Goal: Task Accomplishment & Management: Manage account settings

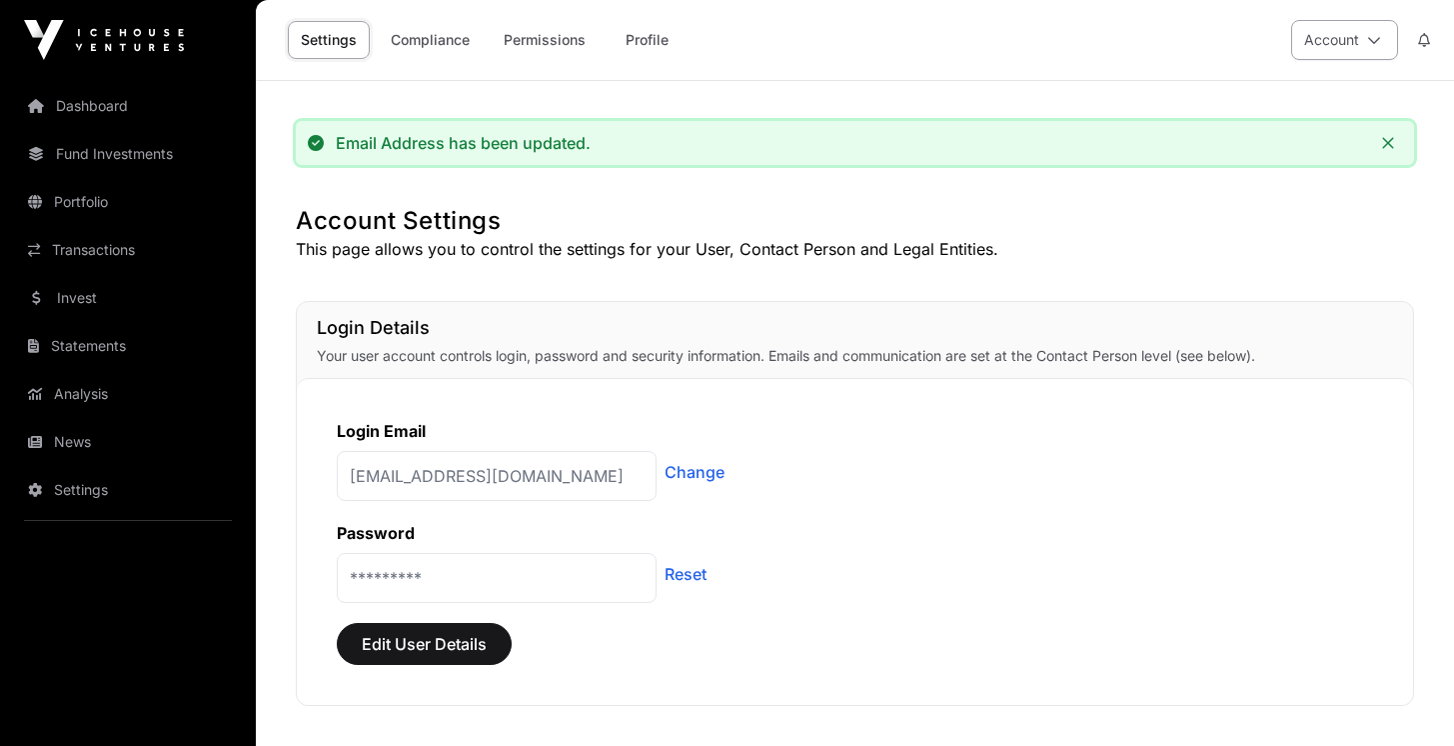
click at [1371, 46] on icon at bounding box center [1374, 40] width 14 height 14
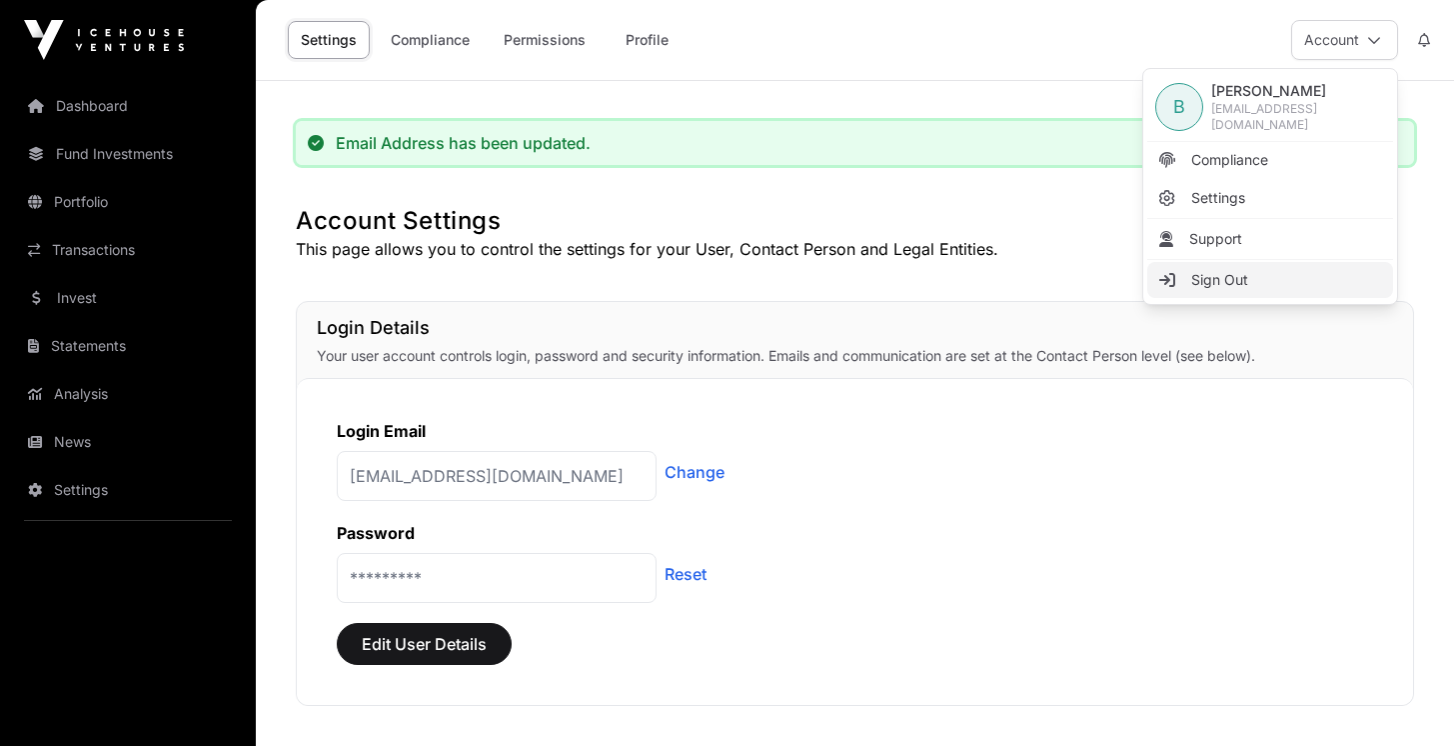
click at [1228, 270] on span "Sign Out" at bounding box center [1219, 280] width 57 height 20
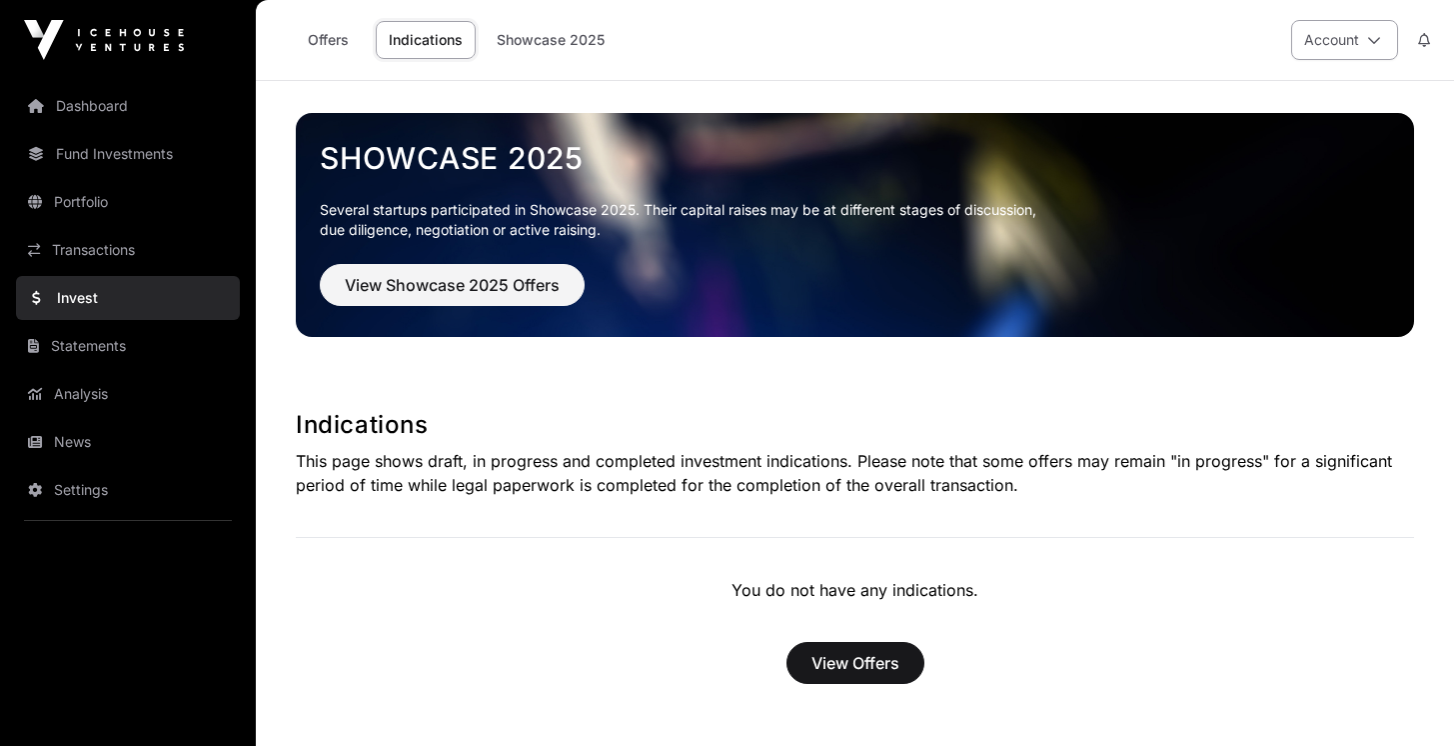
click at [1331, 27] on button "Account" at bounding box center [1344, 40] width 107 height 40
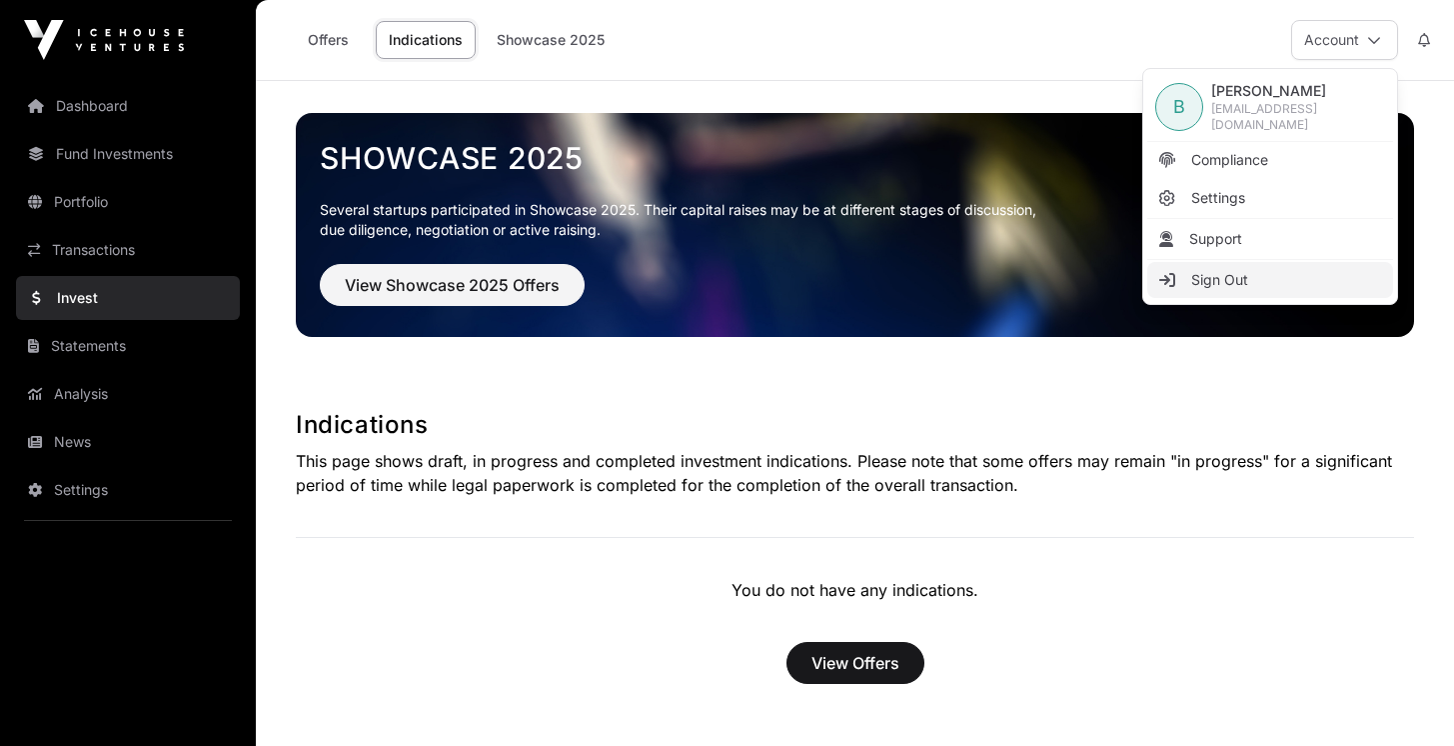
click at [1292, 277] on link "Sign Out" at bounding box center [1270, 280] width 246 height 36
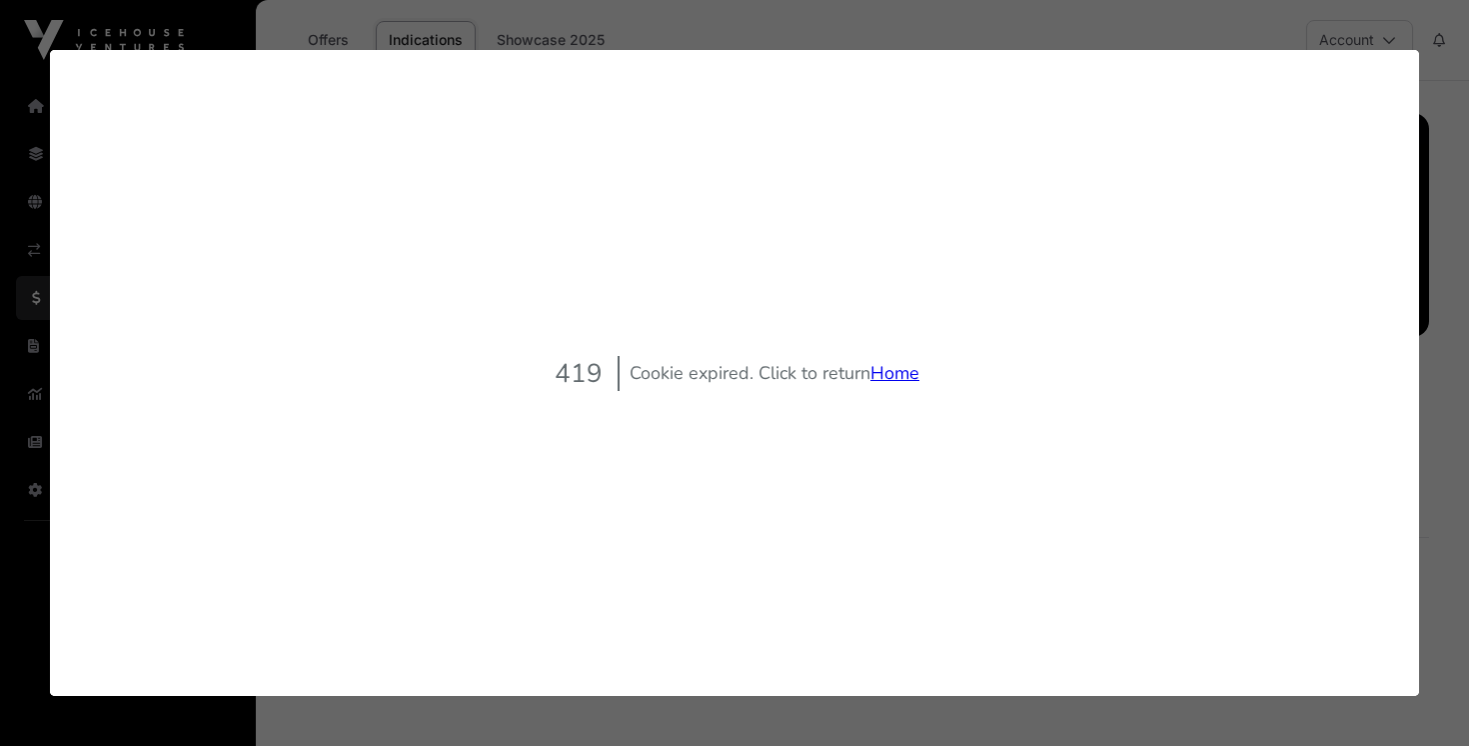
click at [893, 367] on link "Home" at bounding box center [895, 373] width 49 height 24
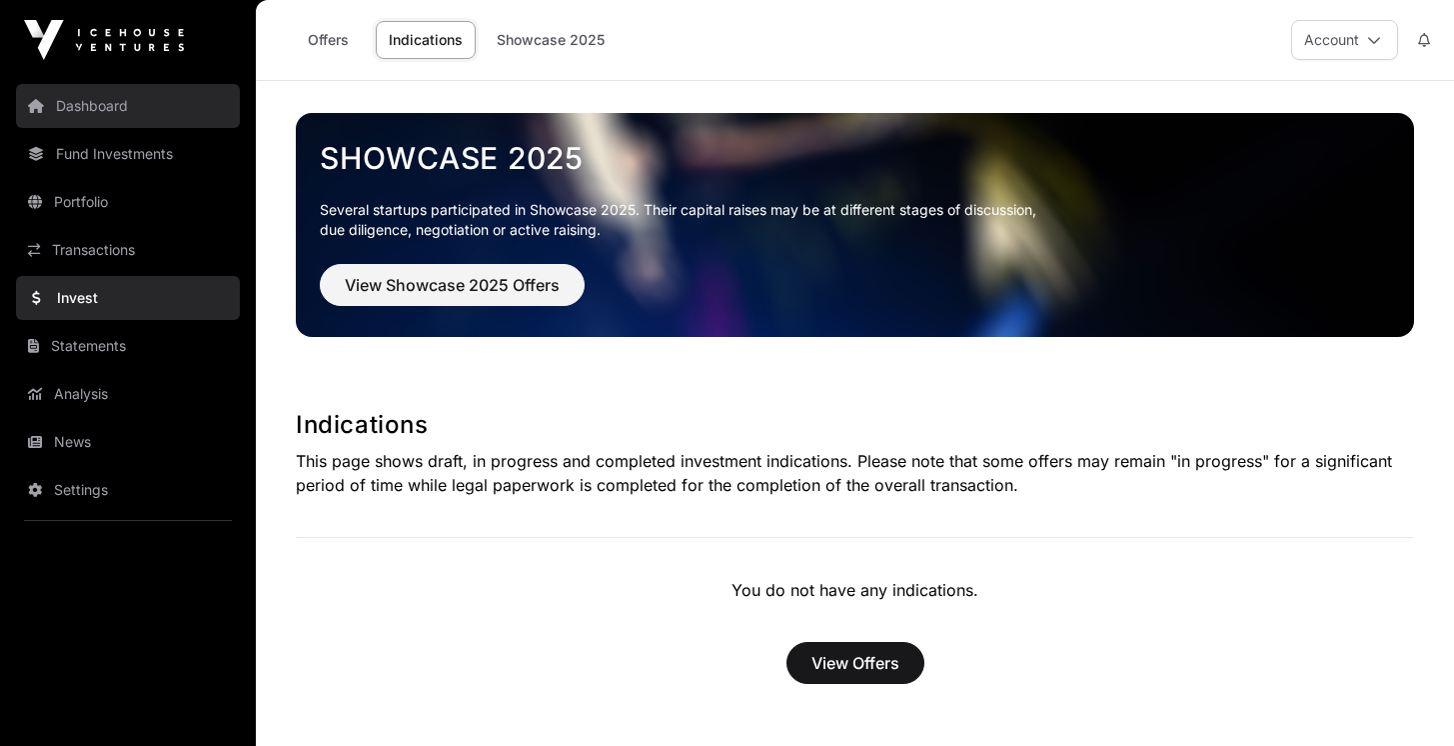
click at [112, 111] on link "Dashboard" at bounding box center [128, 106] width 224 height 44
